Goal: Navigation & Orientation: Find specific page/section

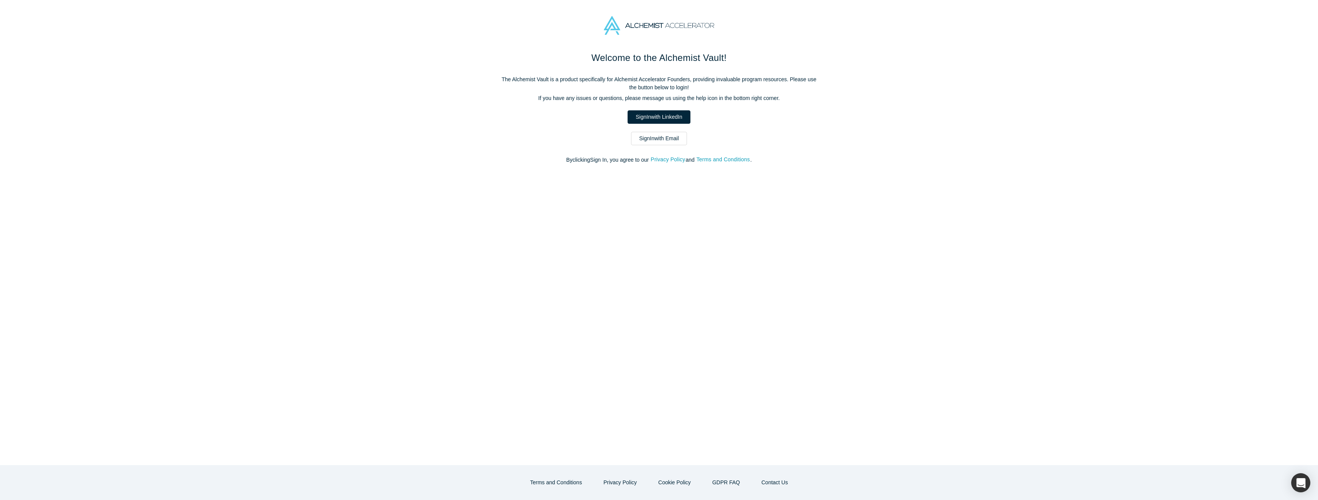
click at [686, 142] on link "Sign In with Email" at bounding box center [659, 138] width 56 height 13
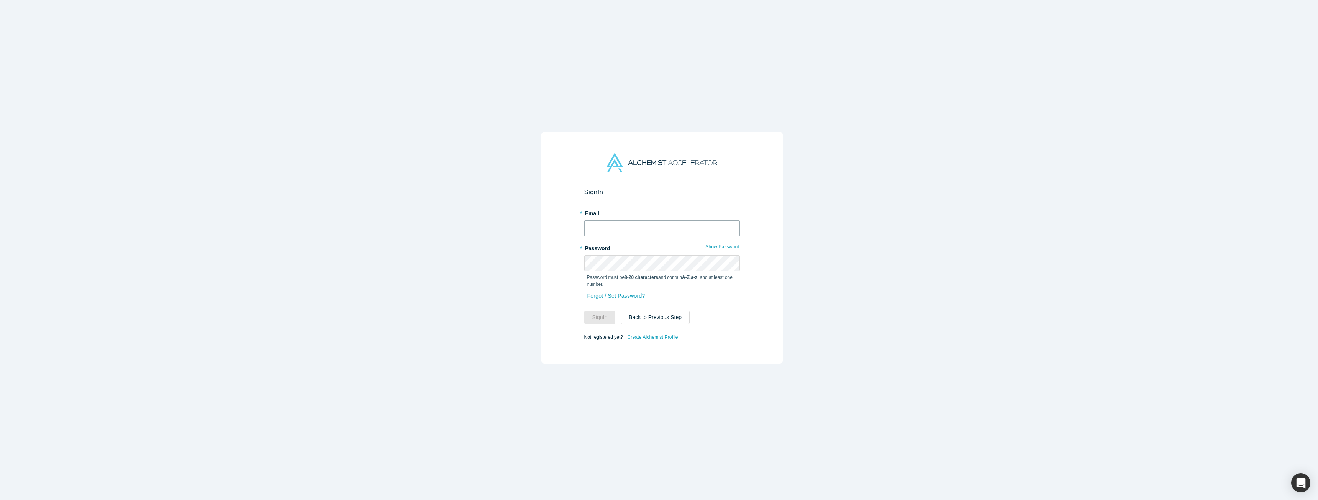
click at [655, 221] on input "text" at bounding box center [662, 228] width 156 height 16
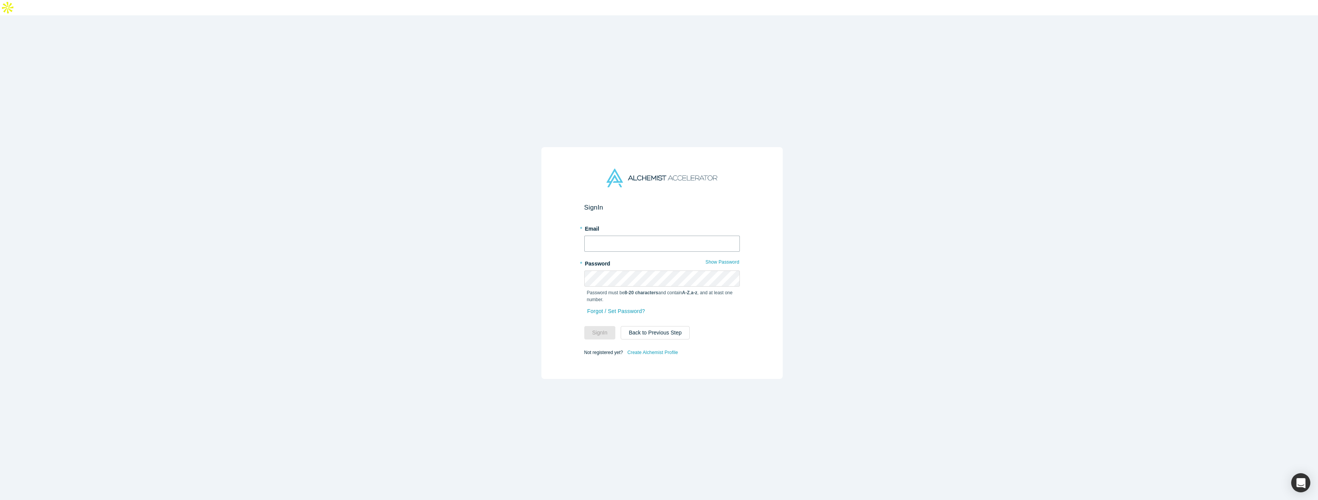
type input "[EMAIL_ADDRESS]"
click at [603, 326] on button "Sign In" at bounding box center [599, 332] width 31 height 13
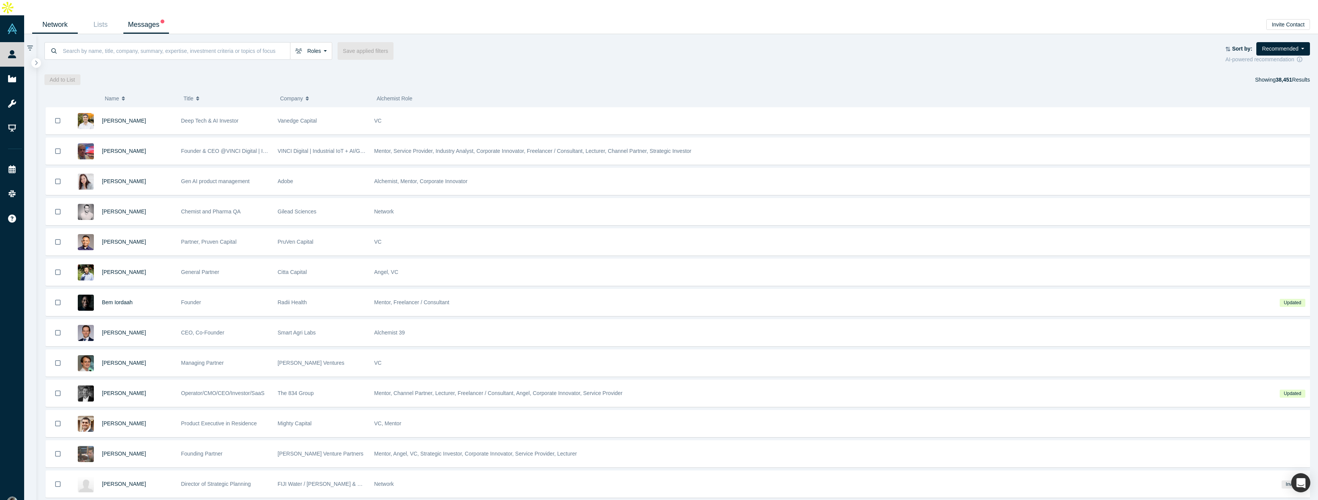
click at [157, 16] on link "Messages" at bounding box center [146, 25] width 46 height 18
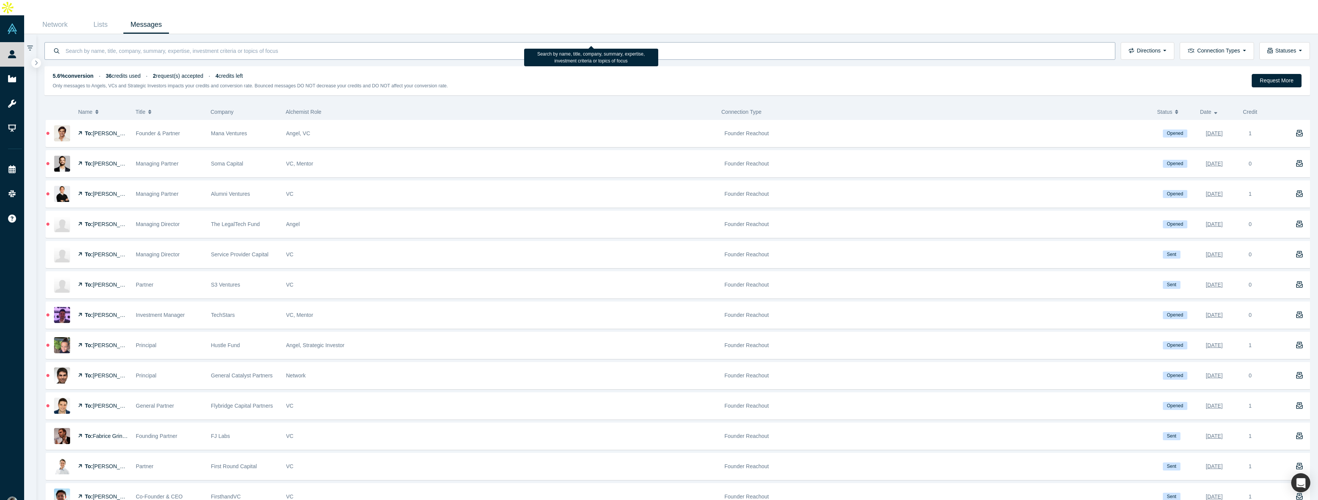
click at [106, 42] on input at bounding box center [586, 51] width 1042 height 18
click at [57, 16] on link "Network" at bounding box center [55, 25] width 46 height 18
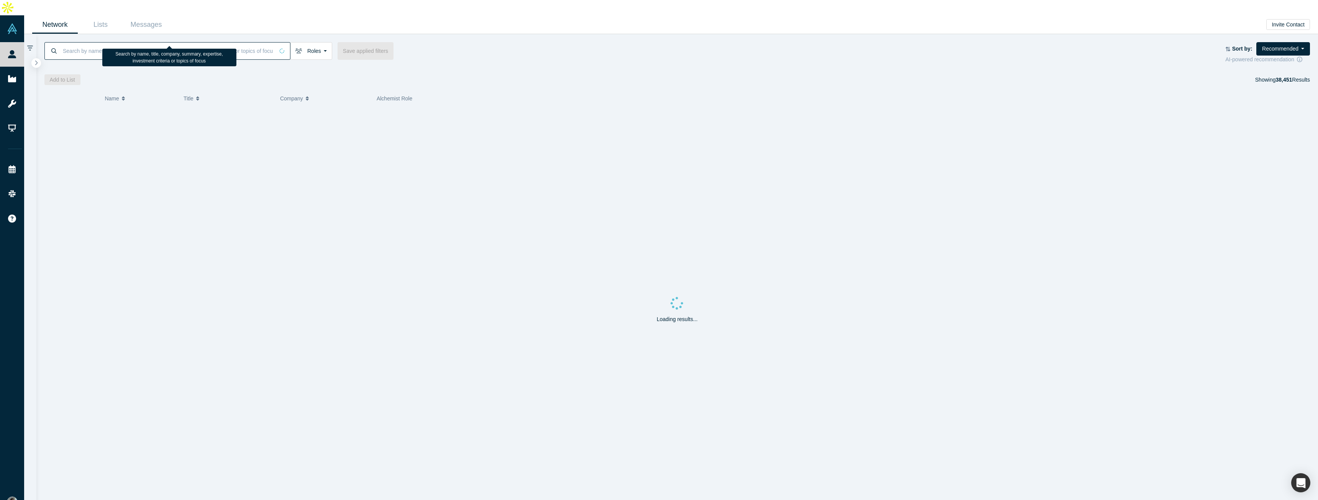
click at [100, 42] on input at bounding box center [168, 51] width 212 height 18
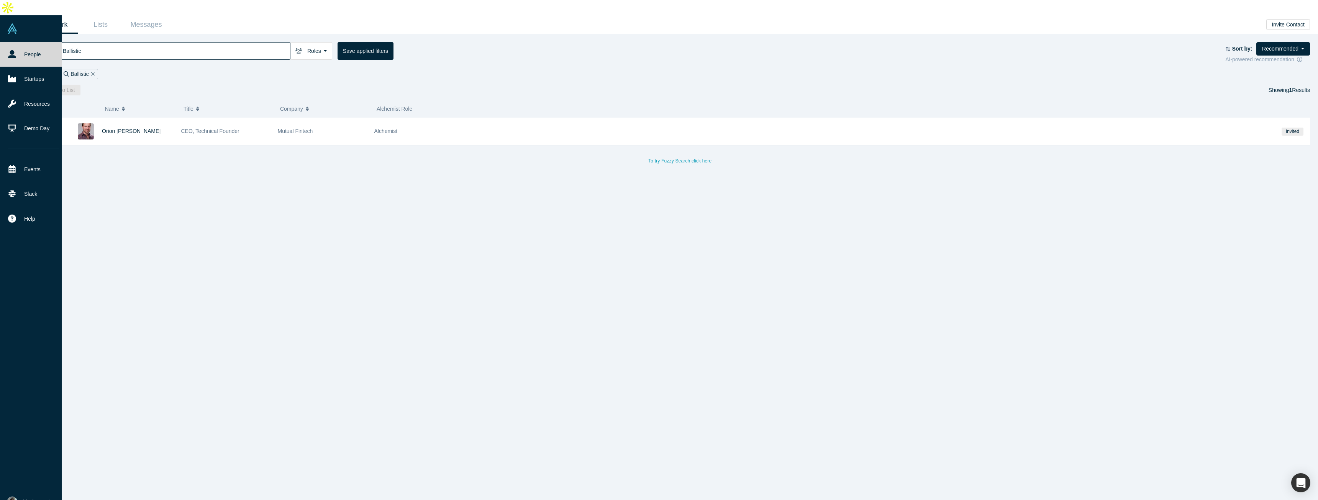
type input "Ballistic"
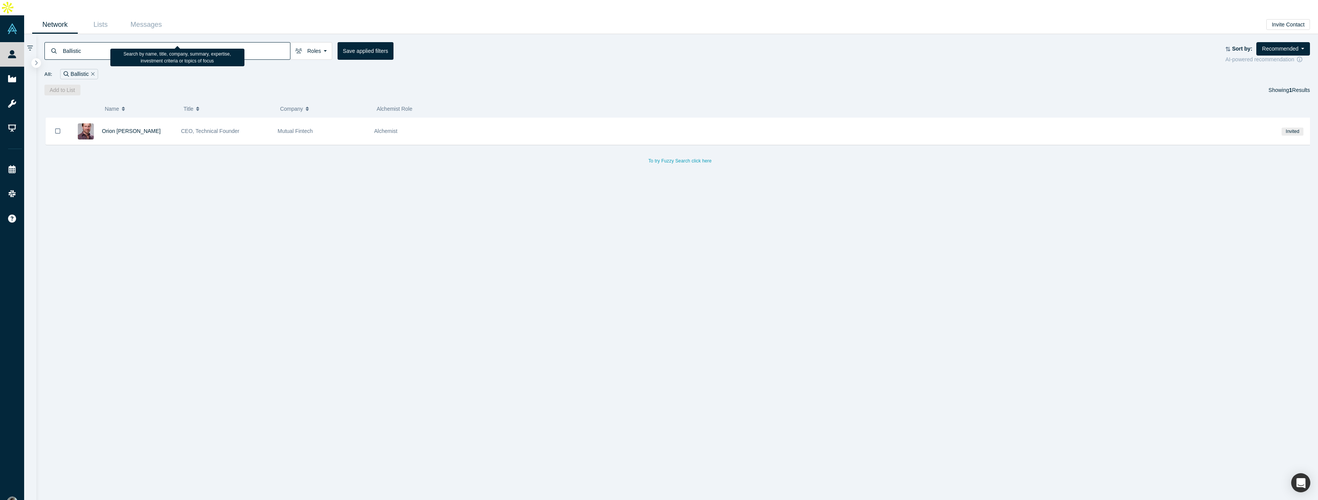
click at [492, 42] on div "Ballistic Roles Founders Faculty Mentors Alumni Mentor Angels VCs Corporate Inn…" at bounding box center [634, 51] width 1181 height 18
